Goal: Download file/media

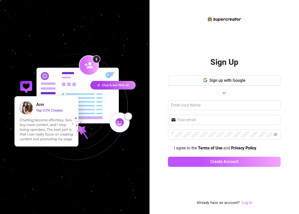
click at [247, 204] on link "Log In" at bounding box center [247, 203] width 10 height 5
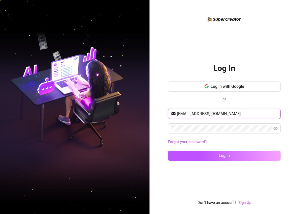
type input "[EMAIL_ADDRESS][DOMAIN_NAME]"
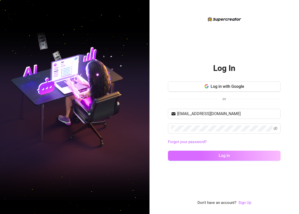
click at [192, 157] on button "Log in" at bounding box center [224, 156] width 113 height 10
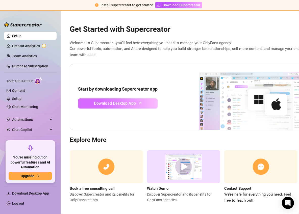
click at [138, 105] on link "Download Desktop App" at bounding box center [118, 104] width 80 height 10
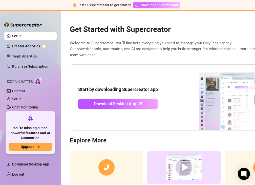
click at [153, 4] on span "Download Supercreator" at bounding box center [160, 5] width 38 height 6
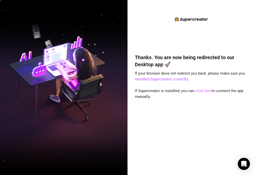
click at [202, 90] on link "click here" at bounding box center [203, 90] width 16 height 5
